Goal: Task Accomplishment & Management: Manage account settings

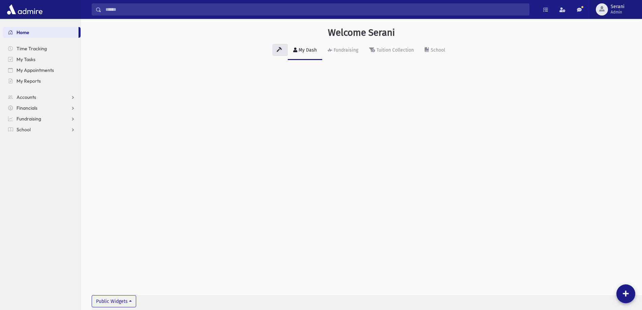
click at [604, 7] on span "button" at bounding box center [601, 8] width 5 height 5
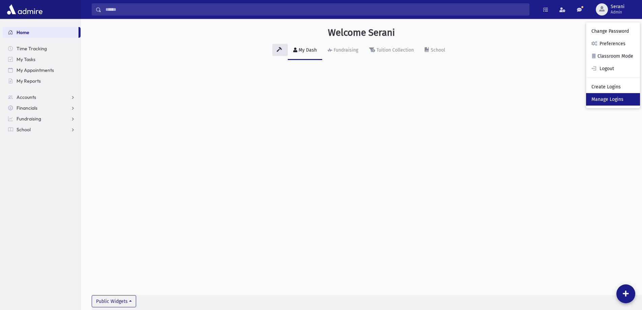
click at [610, 96] on link "Manage Logins" at bounding box center [613, 99] width 54 height 12
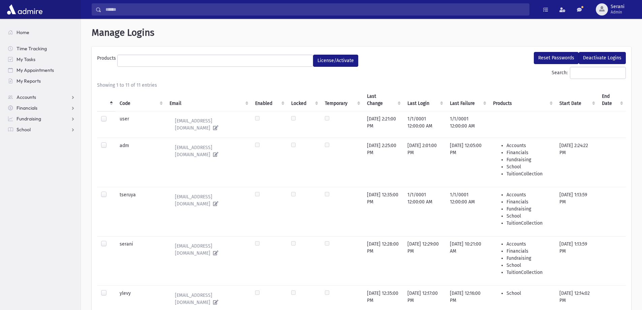
select select
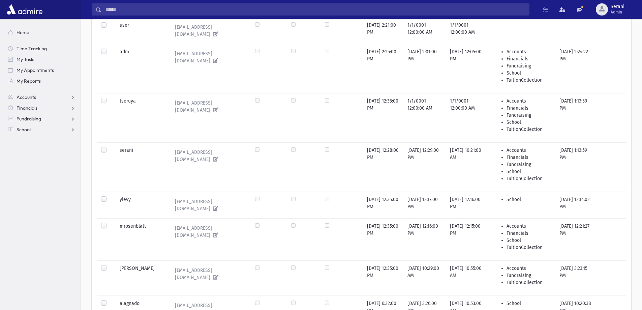
scroll to position [202, 0]
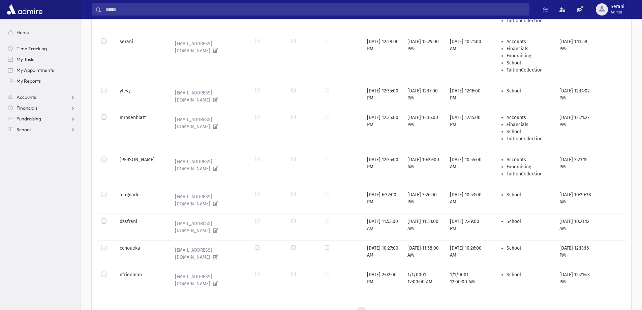
click at [109, 218] on label at bounding box center [109, 218] width 0 height 0
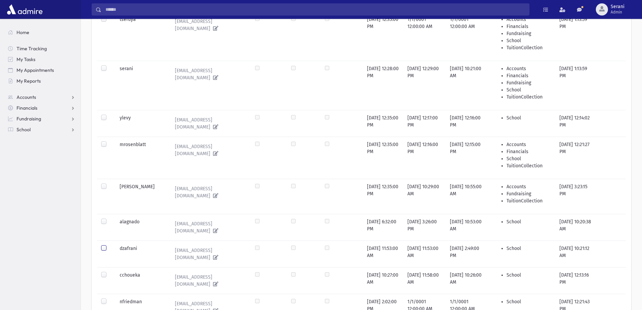
scroll to position [0, 0]
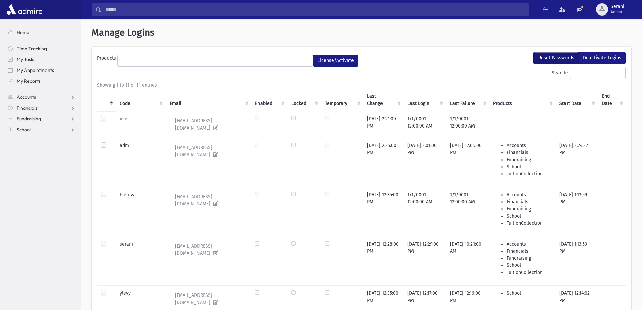
click at [554, 57] on button "Reset Passwords" at bounding box center [556, 58] width 45 height 12
select select
